Goal: Navigation & Orientation: Find specific page/section

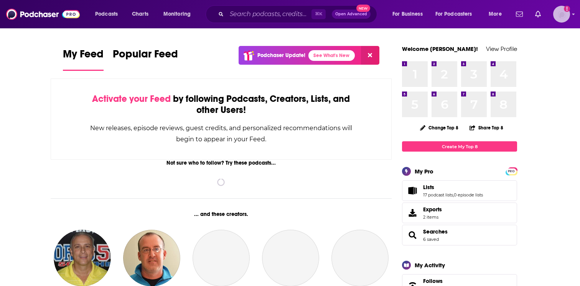
click at [560, 19] on img "Logged in as EllaRoseMurphy" at bounding box center [561, 14] width 17 height 17
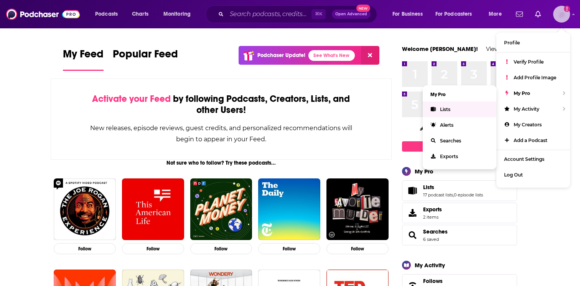
click at [468, 108] on link "Lists" at bounding box center [459, 110] width 74 height 16
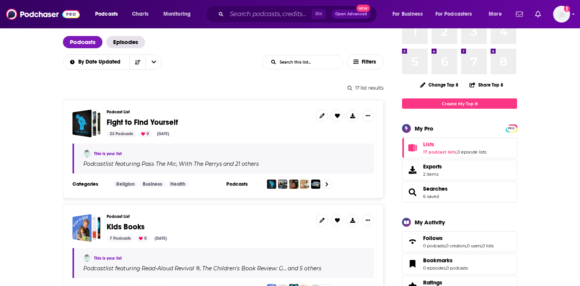
scroll to position [47, 0]
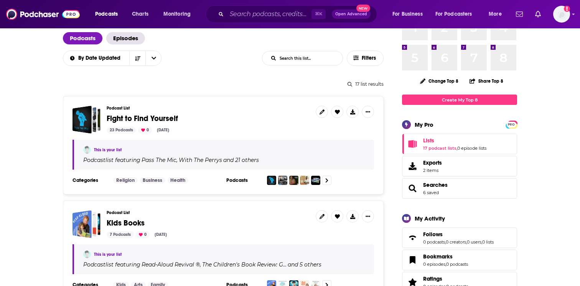
click at [159, 122] on span "Fight to Find Yourself" at bounding box center [142, 119] width 71 height 10
